Goal: Find specific page/section: Find specific page/section

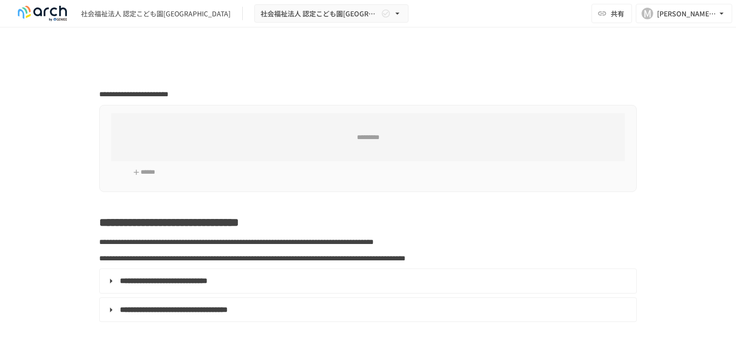
type input "**********"
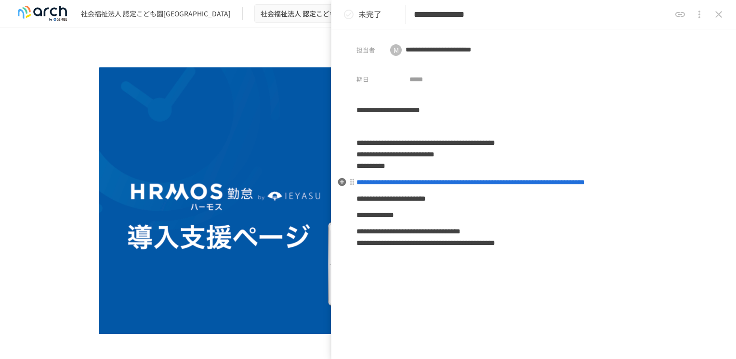
click at [467, 183] on span "**********" at bounding box center [470, 182] width 228 height 7
